Goal: Entertainment & Leisure: Browse casually

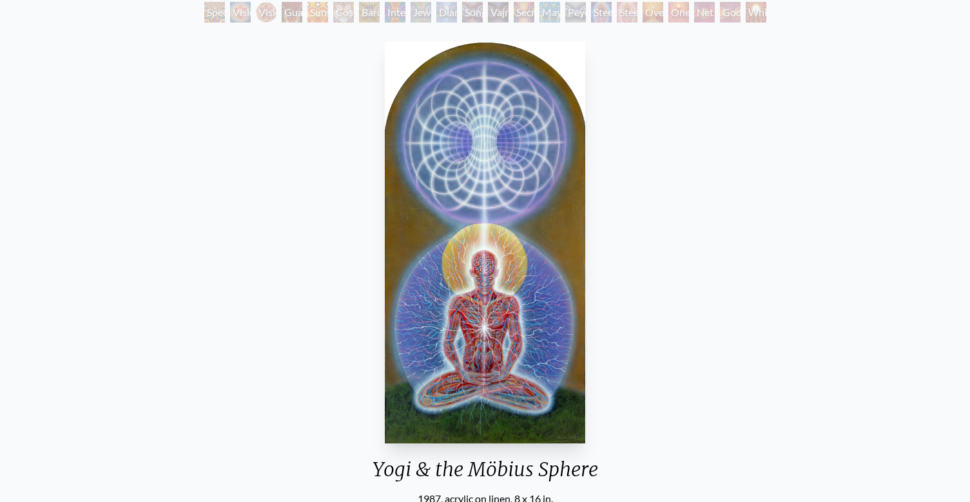
click at [599, 15] on div "Steeplehead 1" at bounding box center [601, 12] width 21 height 21
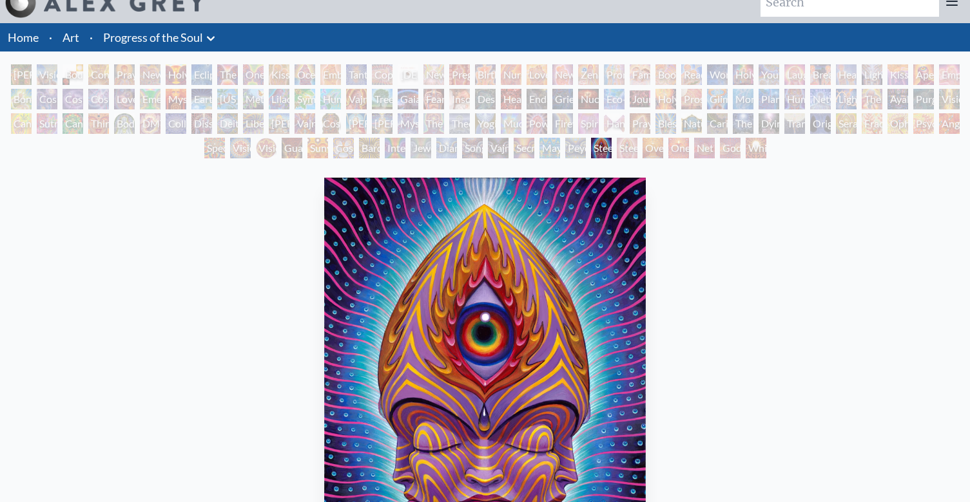
scroll to position [21, 0]
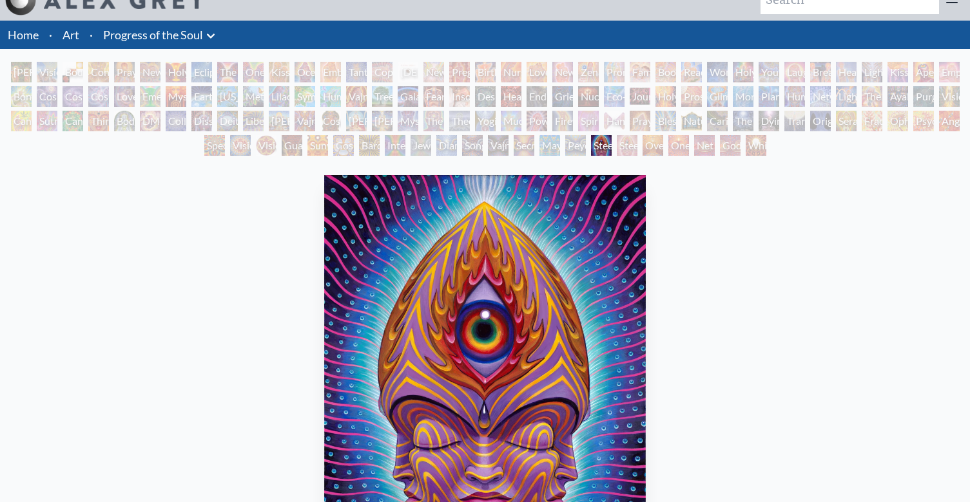
click at [598, 97] on div "Nuclear Crucifixion" at bounding box center [588, 96] width 21 height 21
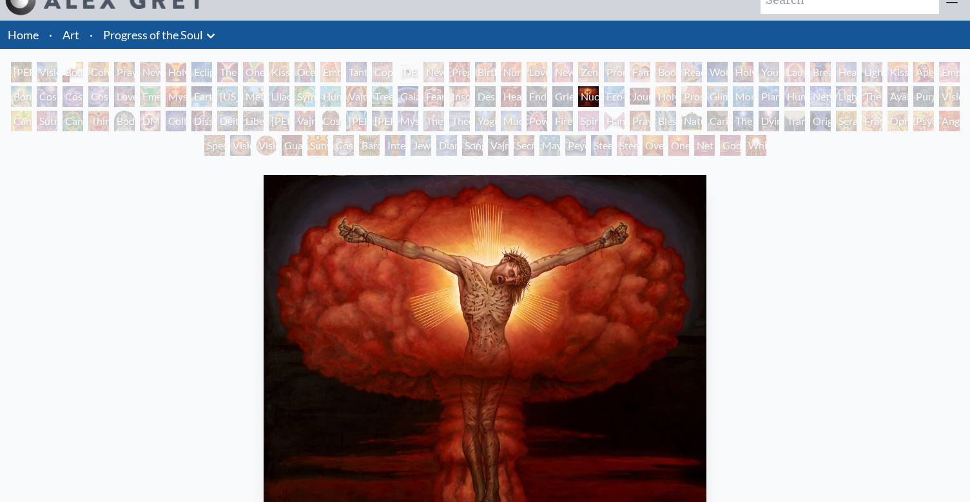
click at [30, 73] on div "[PERSON_NAME] & Eve" at bounding box center [21, 72] width 21 height 21
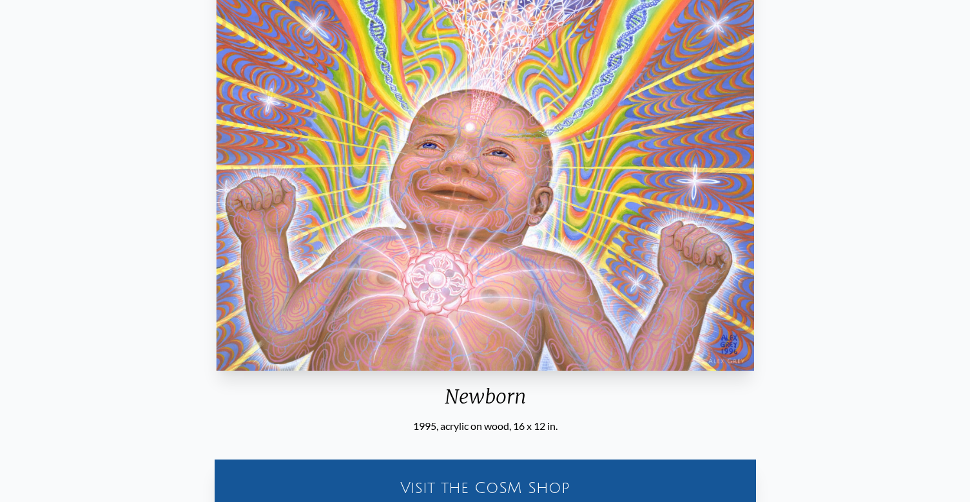
scroll to position [173, 0]
